Goal: Information Seeking & Learning: Learn about a topic

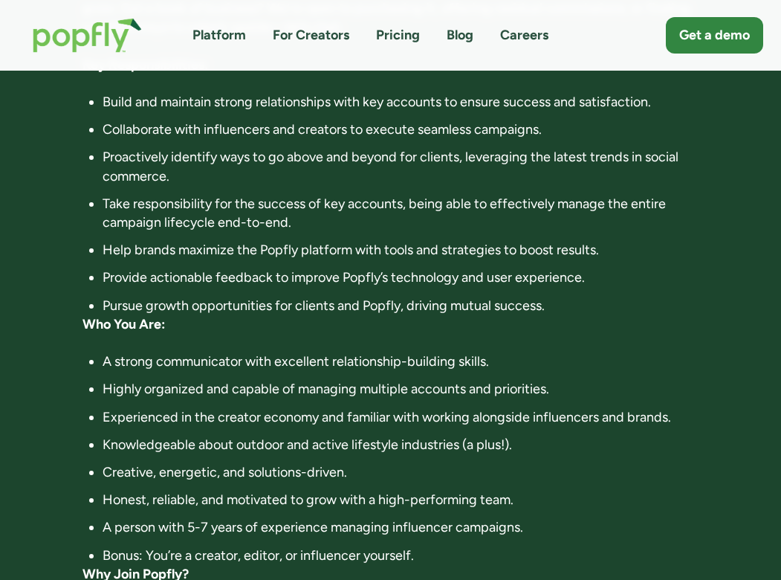
scroll to position [446, 0]
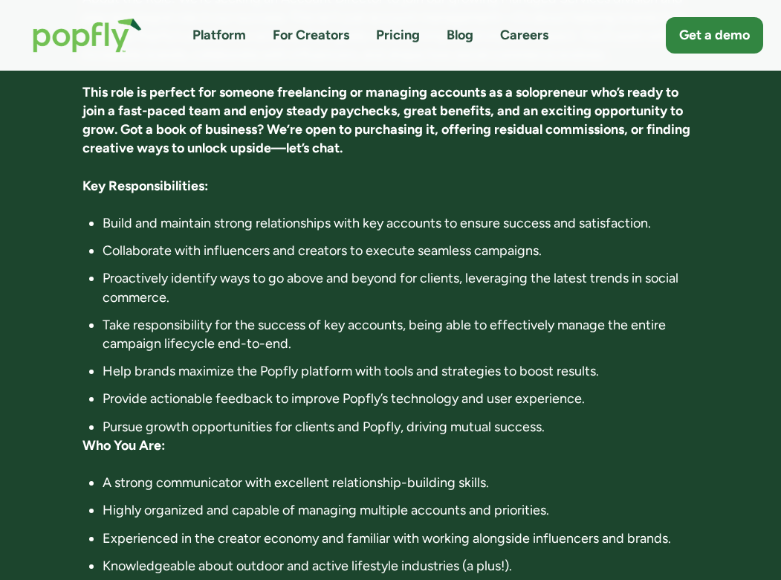
click at [534, 31] on link "Careers" at bounding box center [524, 35] width 48 height 19
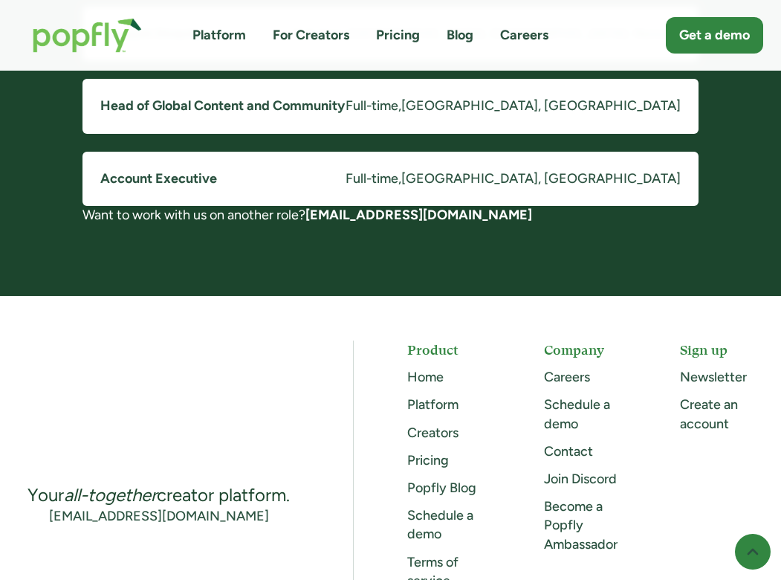
scroll to position [1406, 0]
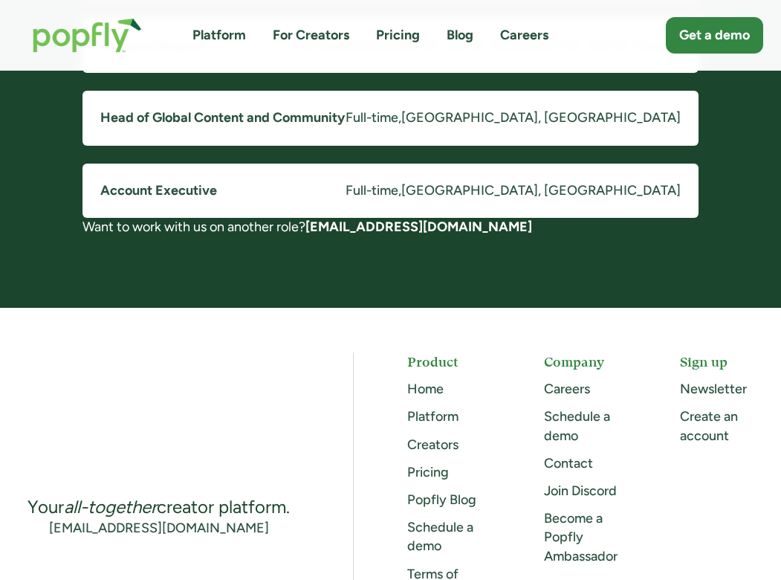
click at [514, 199] on link "Account Executive Full-time , Costa Mesa, CA" at bounding box center [391, 191] width 616 height 54
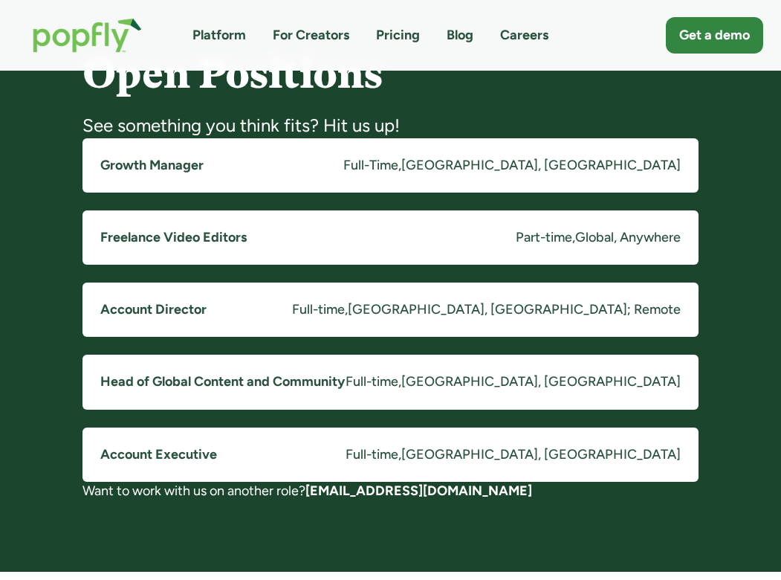
scroll to position [1134, 0]
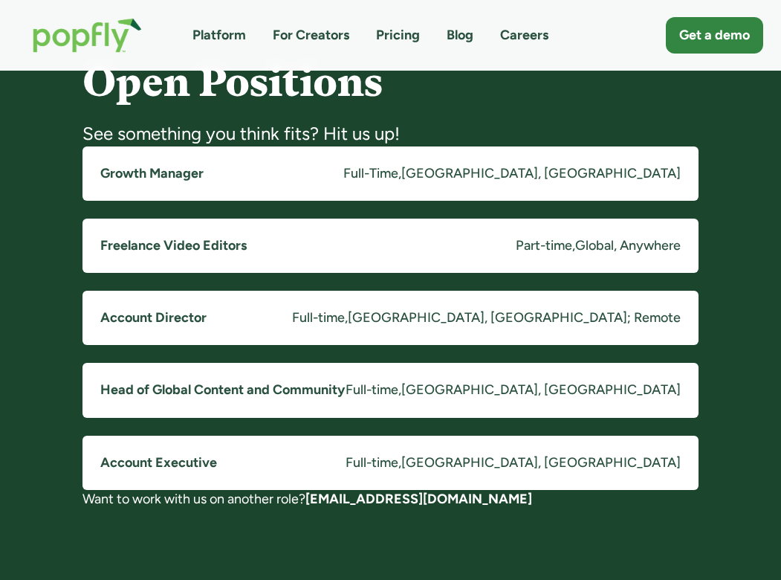
click at [295, 327] on link "Account Director Full-time , Costa Mesa, CA; Remote" at bounding box center [391, 318] width 616 height 54
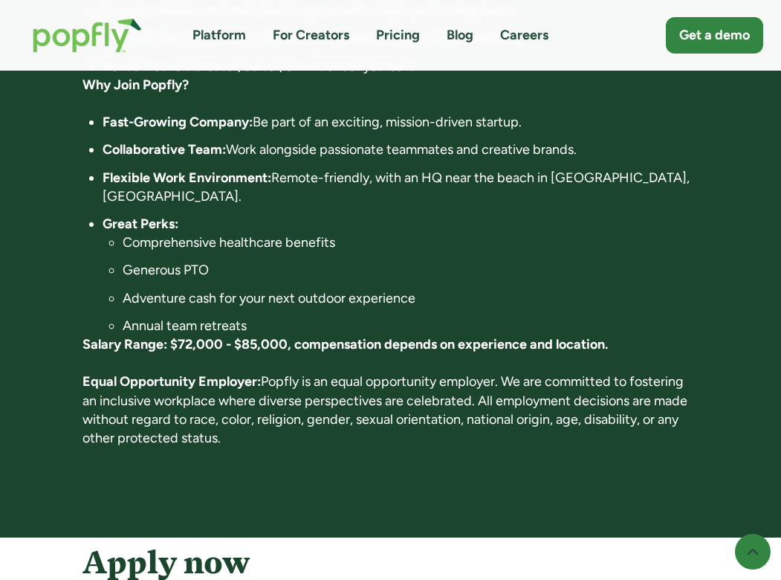
scroll to position [1058, 0]
